Goal: Task Accomplishment & Management: Manage account settings

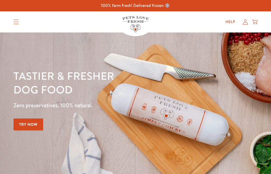
click at [246, 21] on icon at bounding box center [245, 21] width 5 height 5
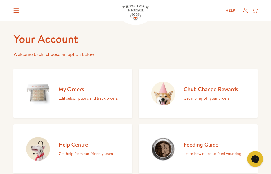
scroll to position [19, 0]
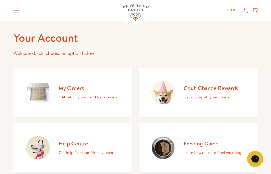
click at [62, 91] on h2 "My Orders" at bounding box center [88, 88] width 59 height 7
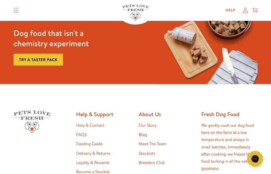
scroll to position [69, 0]
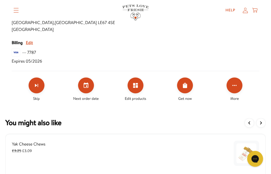
scroll to position [259, 0]
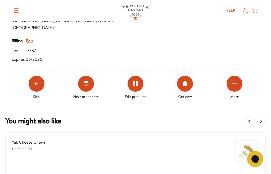
click at [87, 85] on icon "Set your next order date" at bounding box center [86, 83] width 5 height 5
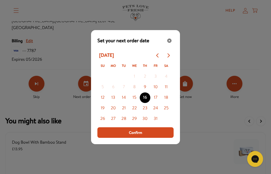
click at [116, 103] on button "13" at bounding box center [113, 98] width 11 height 11
click at [135, 136] on span "Confirm" at bounding box center [135, 133] width 13 height 6
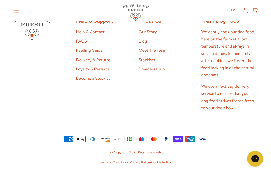
scroll to position [632, 0]
